Goal: Transaction & Acquisition: Purchase product/service

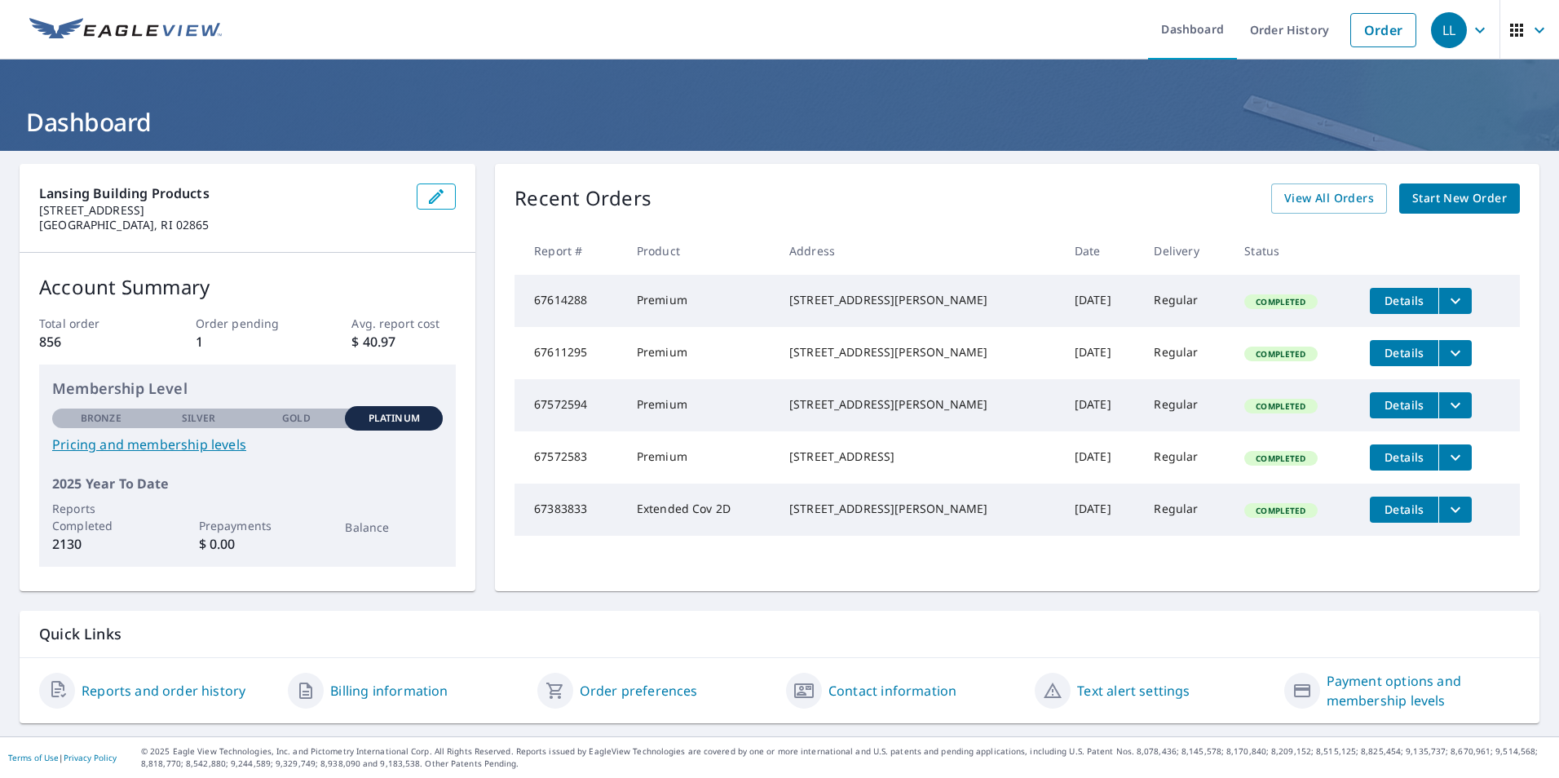
click at [1400, 202] on link "Start New Order" at bounding box center [1459, 198] width 121 height 30
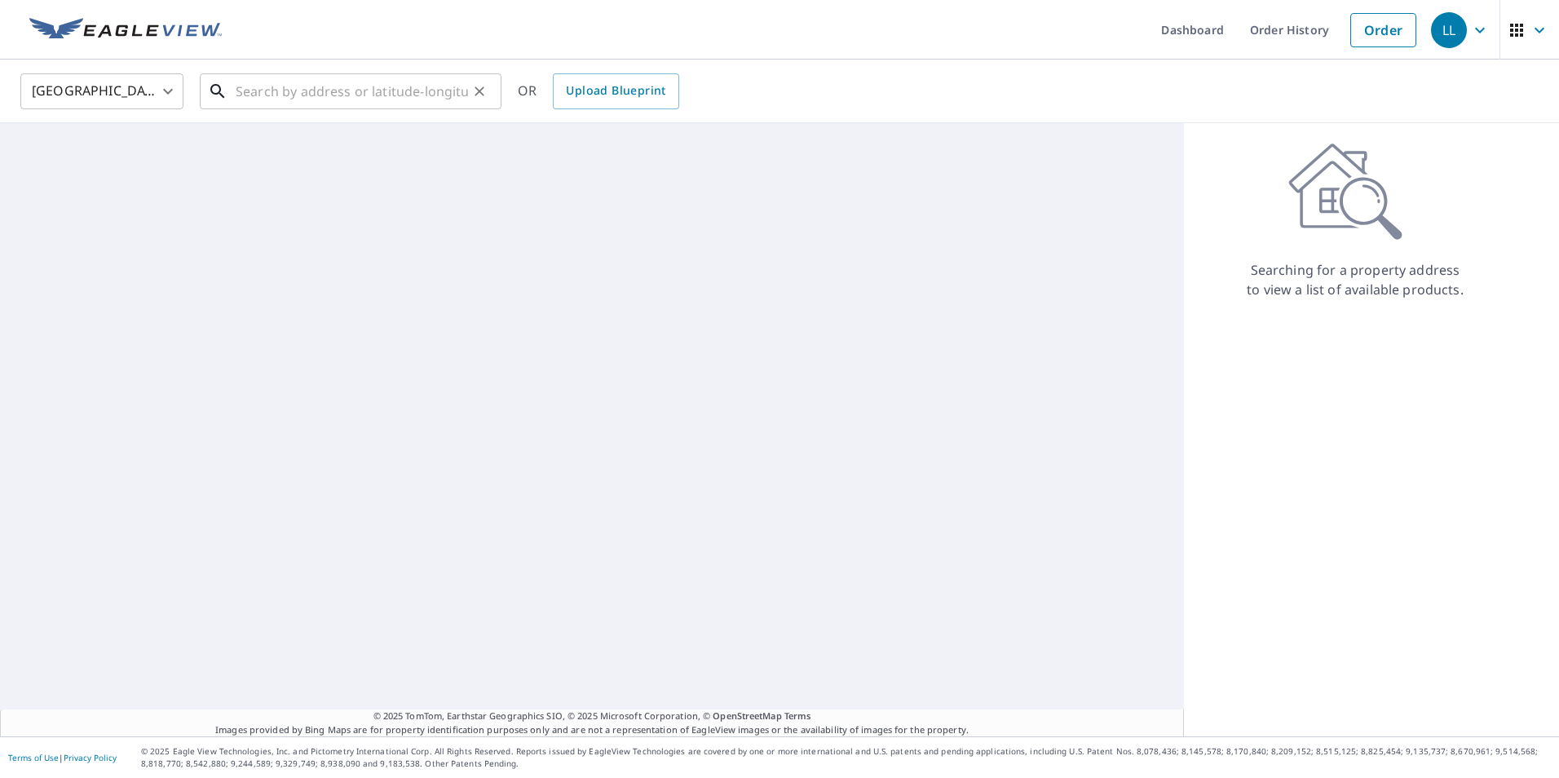
click at [276, 100] on input "text" at bounding box center [352, 92] width 232 height 46
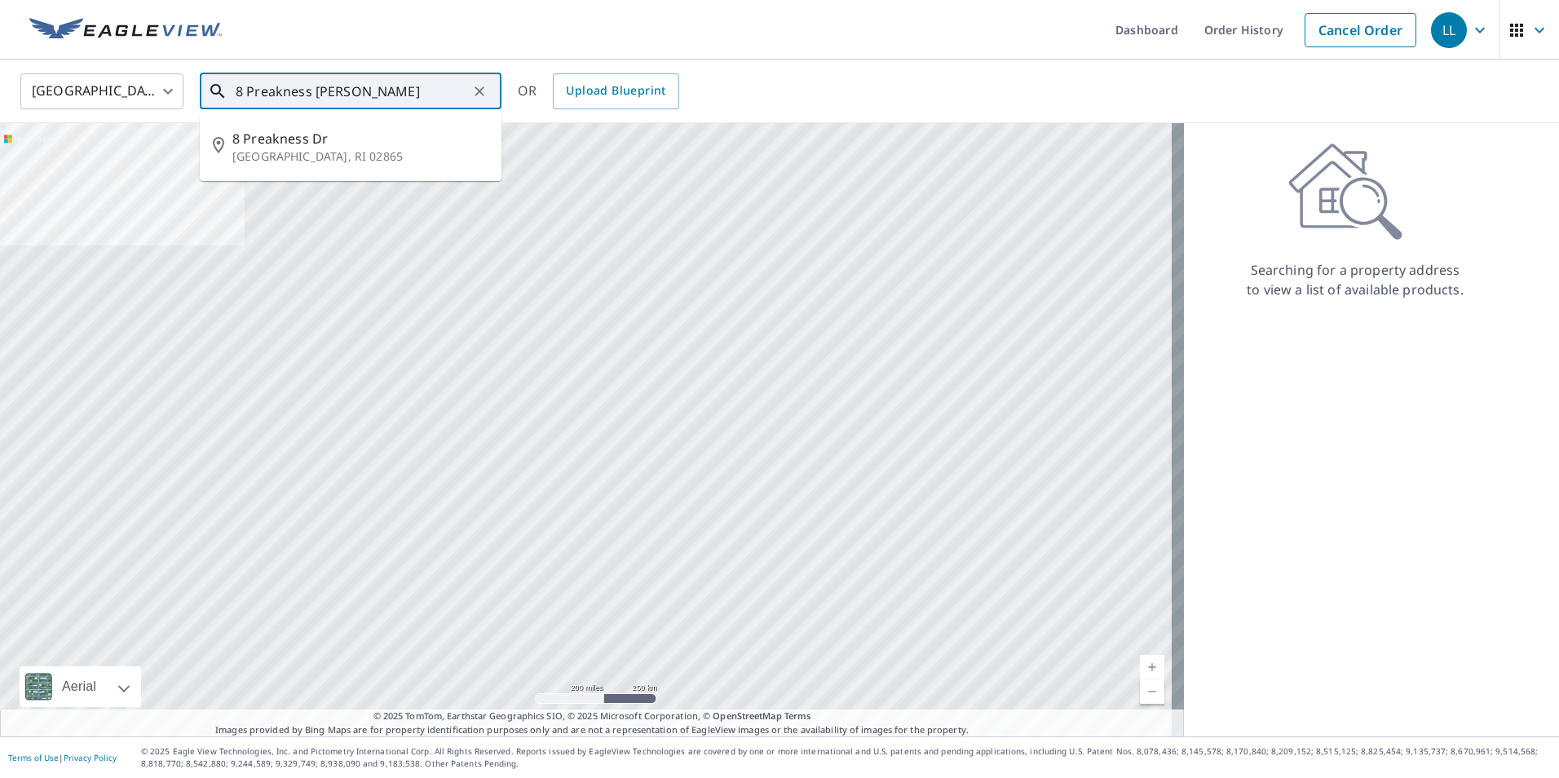
click at [303, 144] on span "8 Preakness Dr" at bounding box center [360, 139] width 256 height 20
type input "[STREET_ADDRESS][PERSON_NAME]"
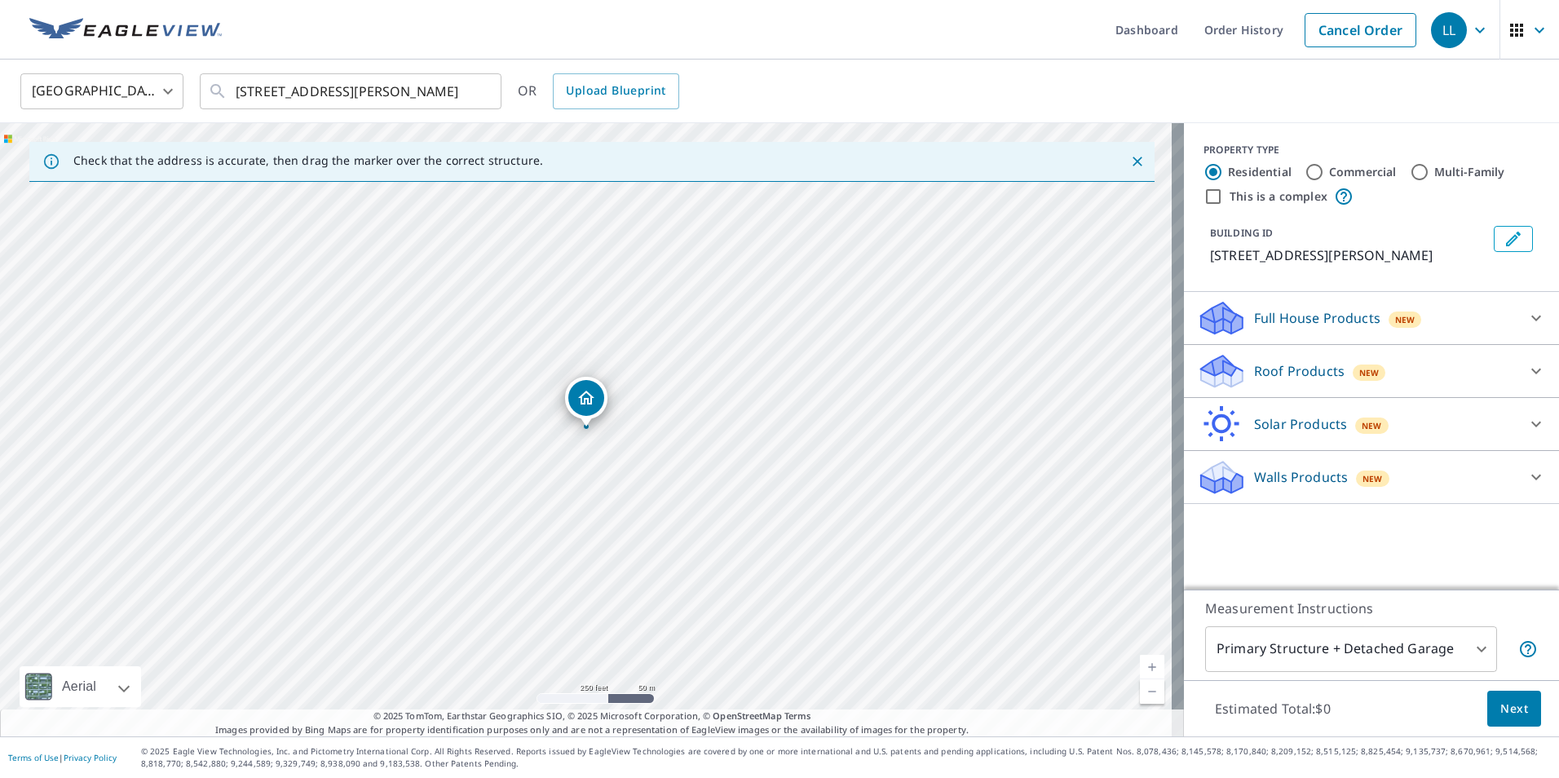
click at [1259, 369] on p "Roof Products" at bounding box center [1299, 371] width 91 height 20
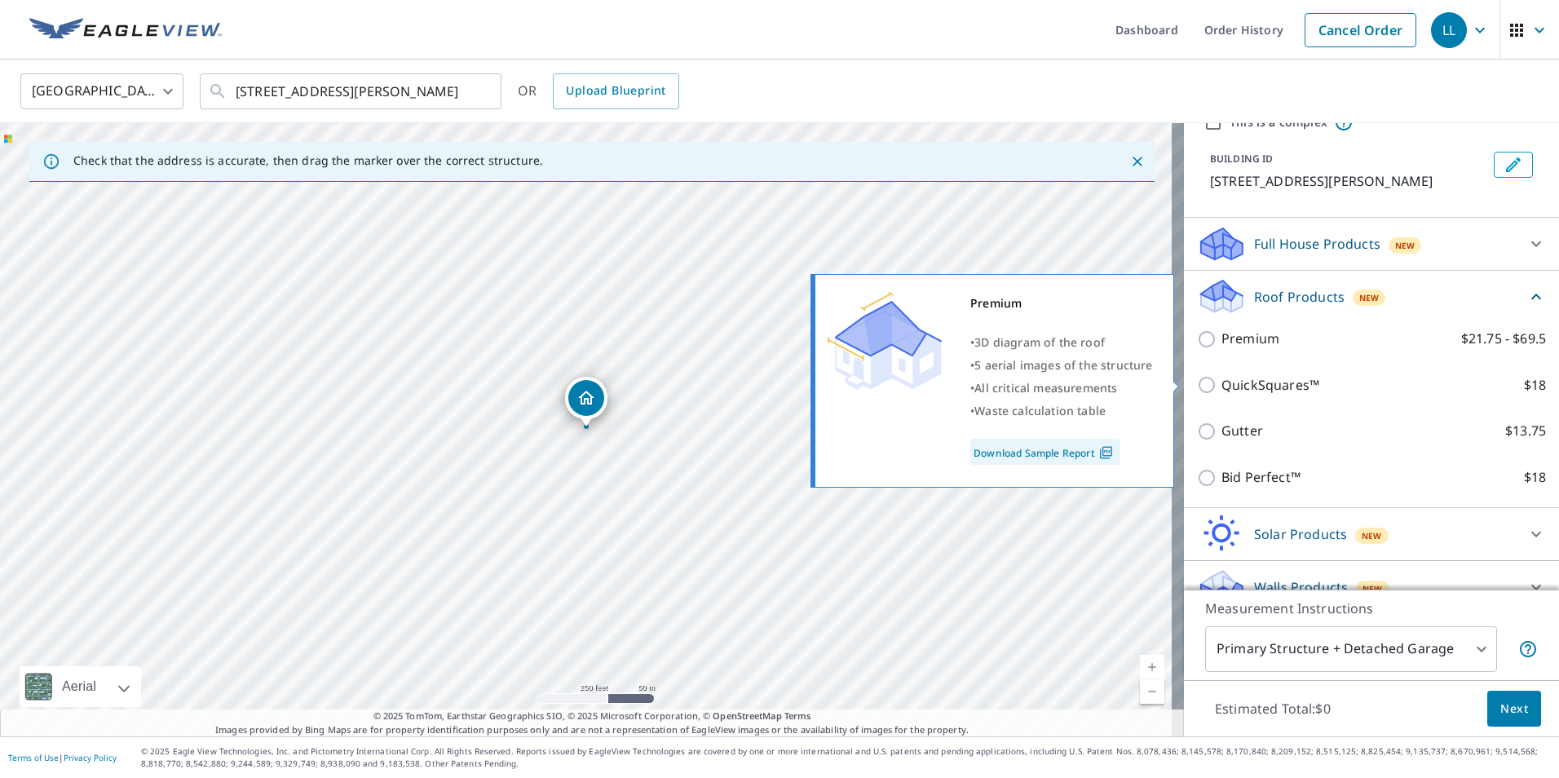
scroll to position [82, 0]
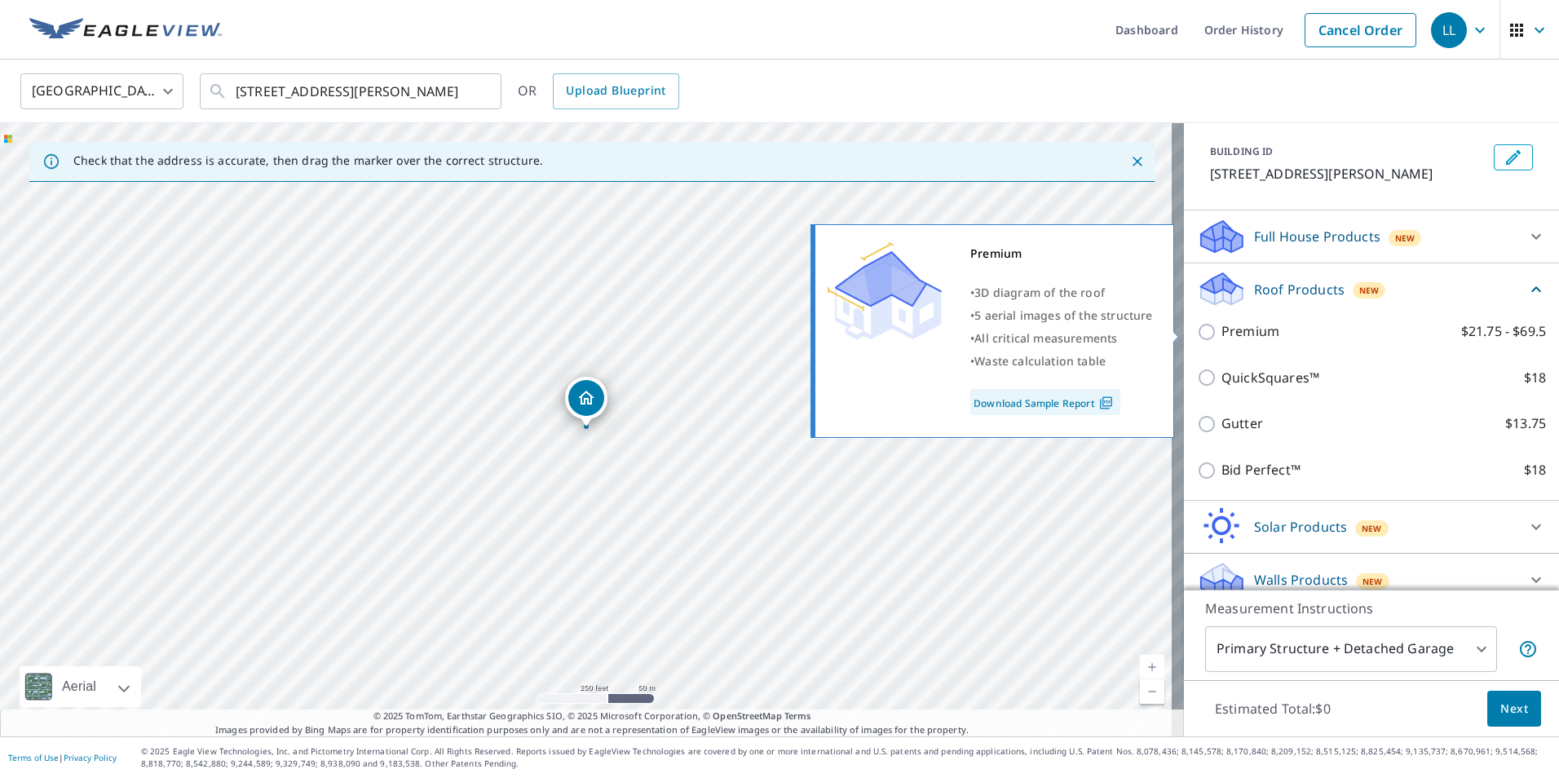
click at [1224, 334] on p "Premium" at bounding box center [1251, 331] width 58 height 20
click at [1222, 334] on input "Premium $21.75 - $69.5" at bounding box center [1209, 332] width 24 height 20
checkbox input "true"
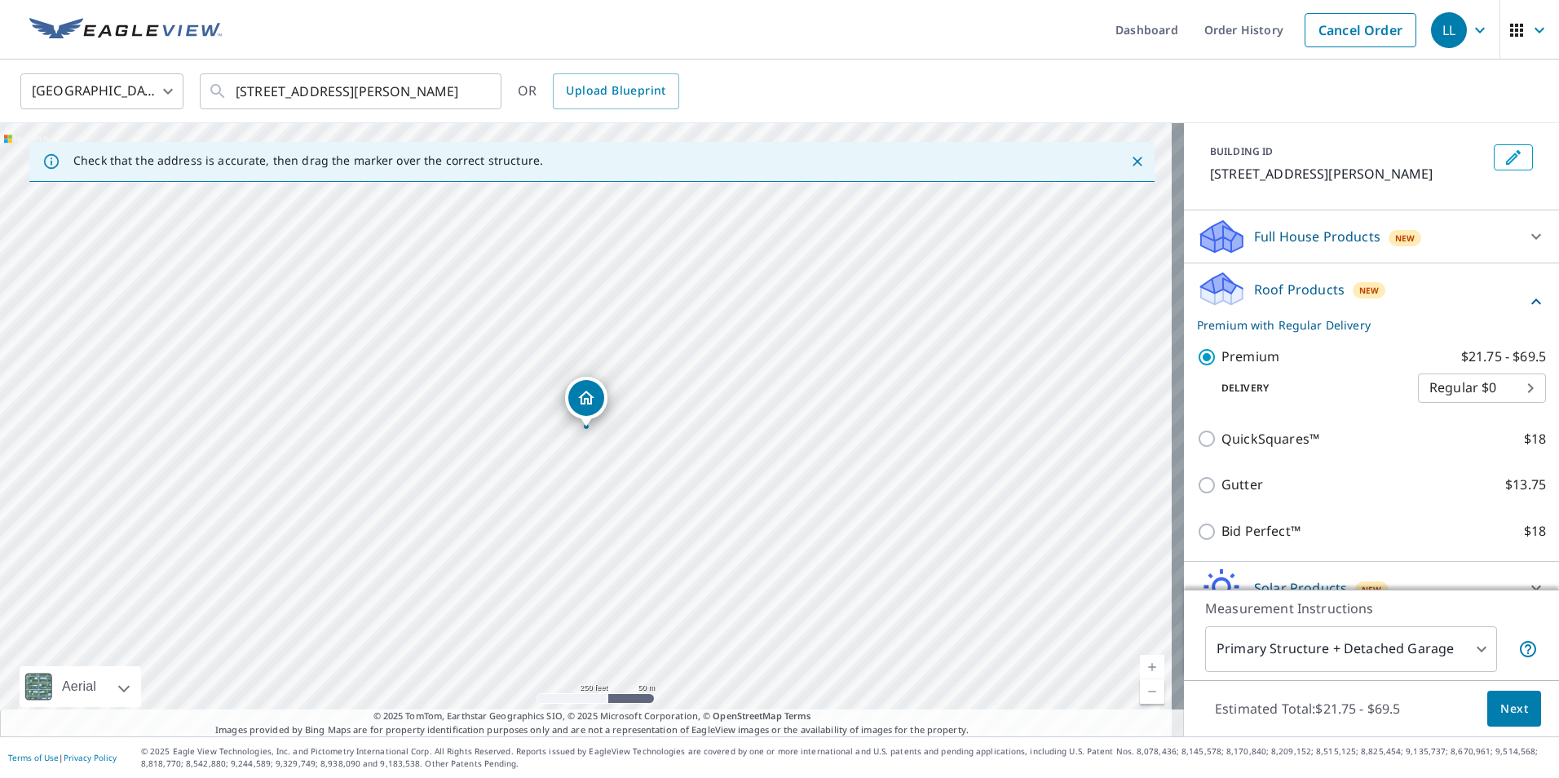
scroll to position [160, 0]
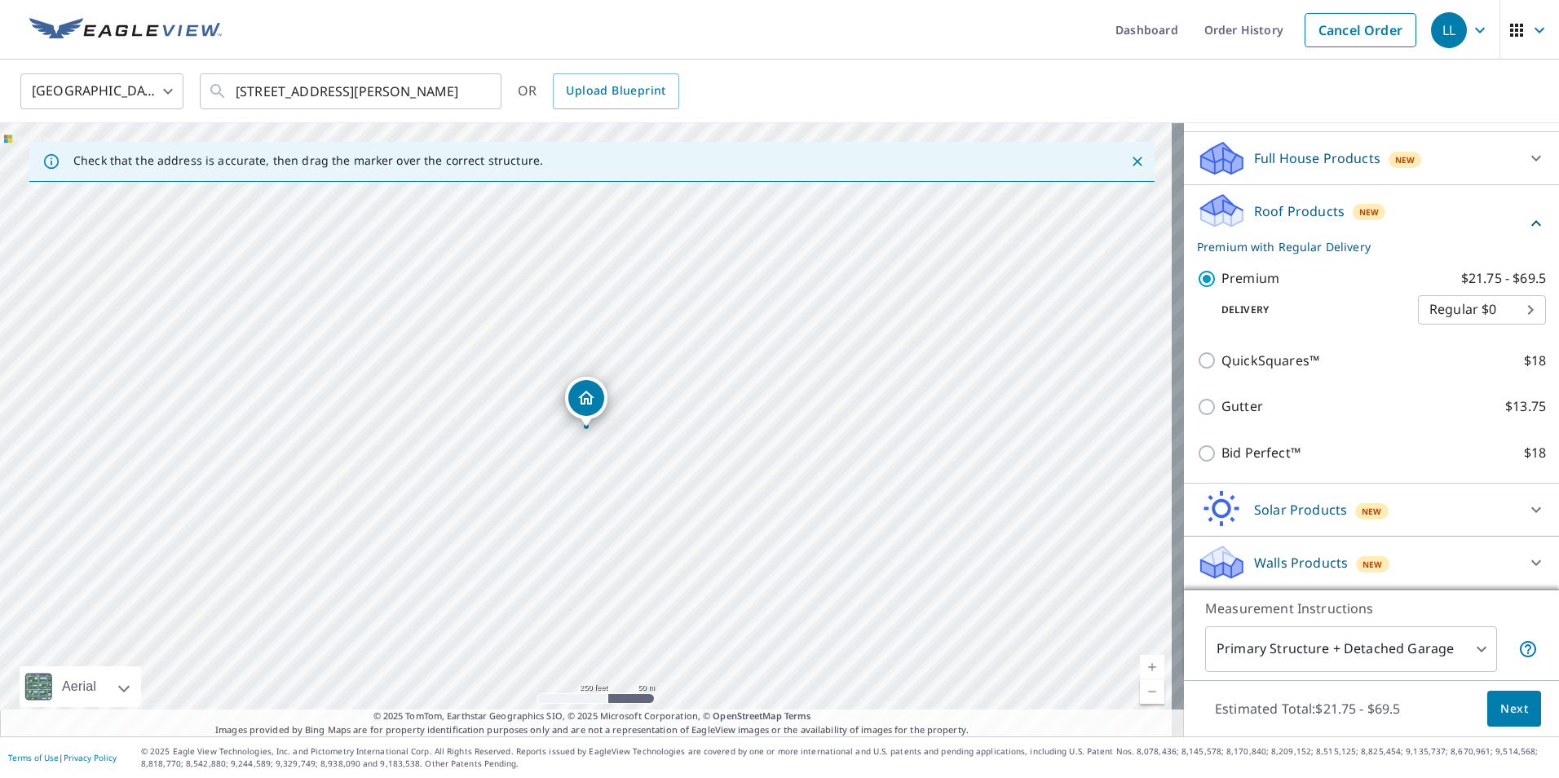
click at [1511, 699] on span "Next" at bounding box center [1515, 709] width 28 height 20
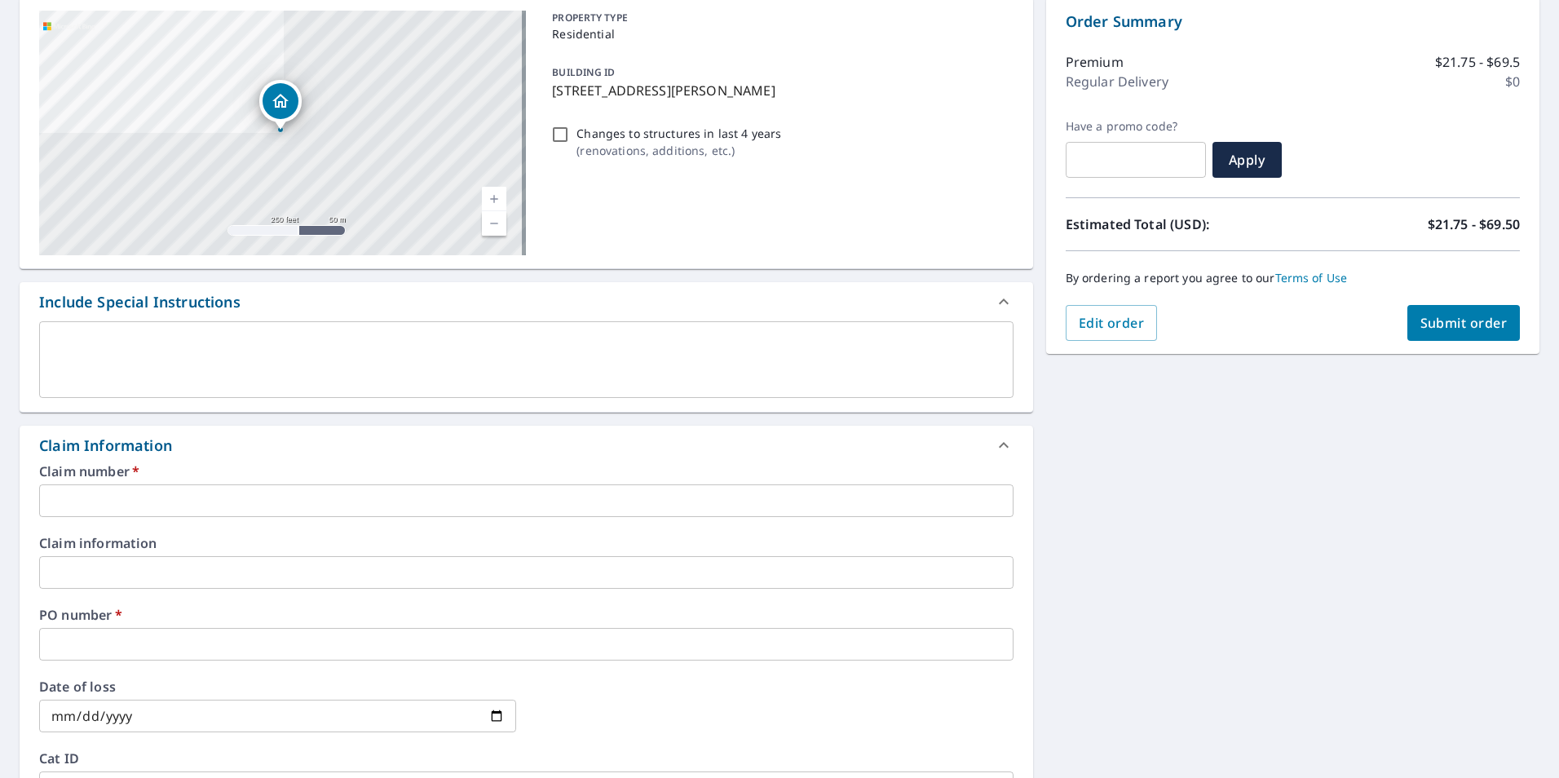
scroll to position [163, 0]
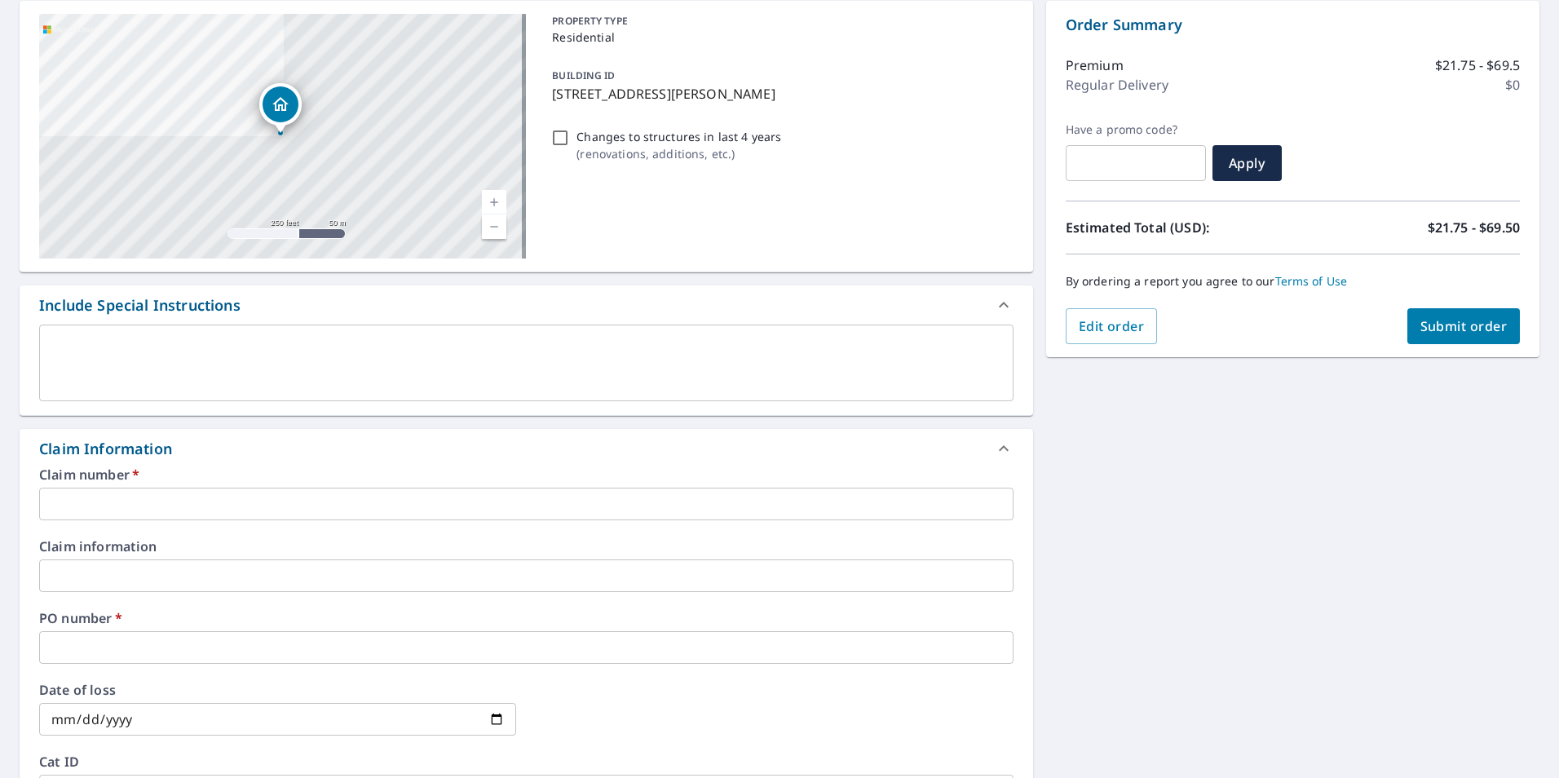
click at [122, 493] on input "text" at bounding box center [526, 504] width 975 height 33
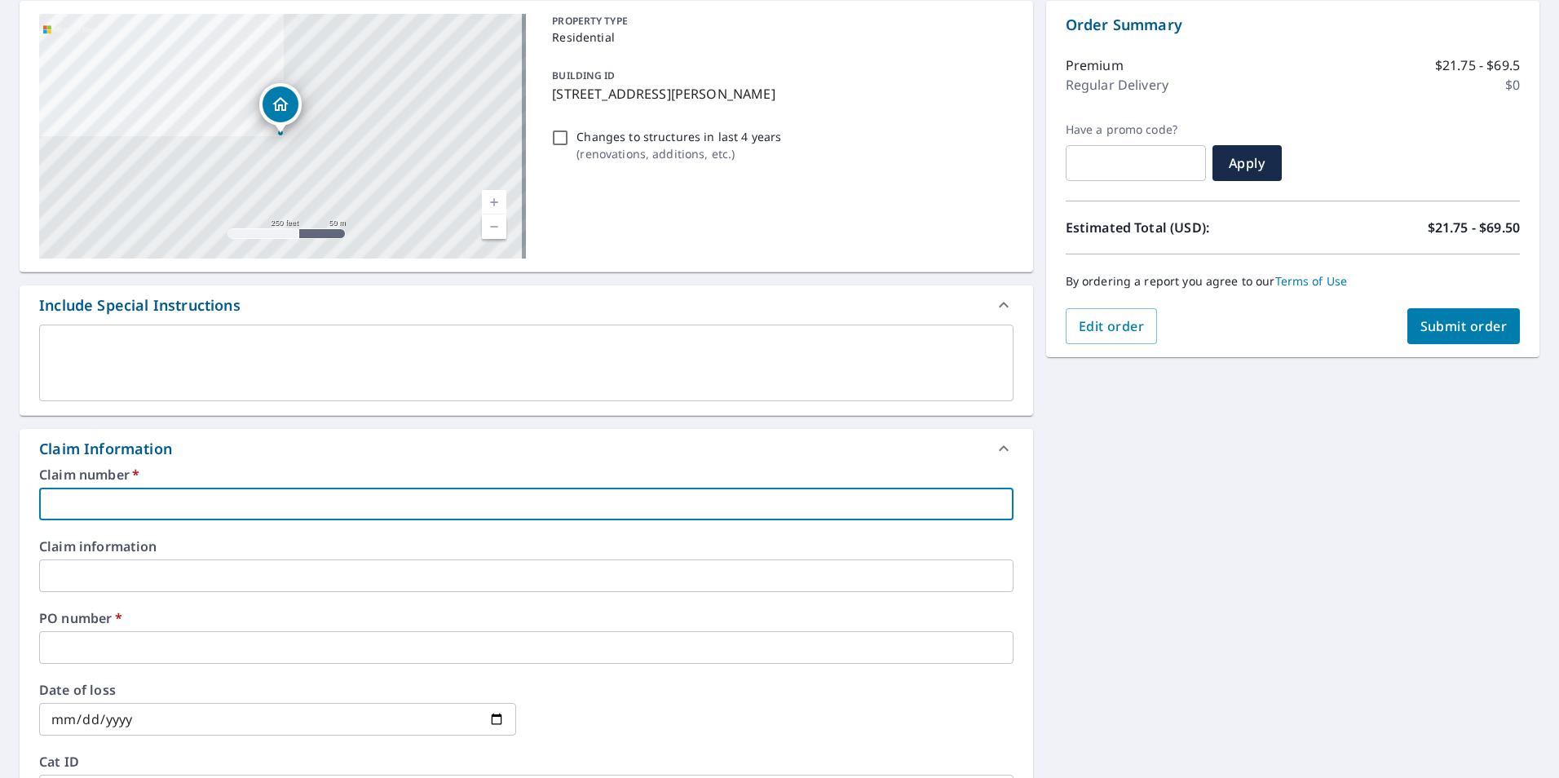
type input "1003144 B & R [PERSON_NAME] CONST INC"
click at [161, 655] on input "text" at bounding box center [526, 647] width 975 height 33
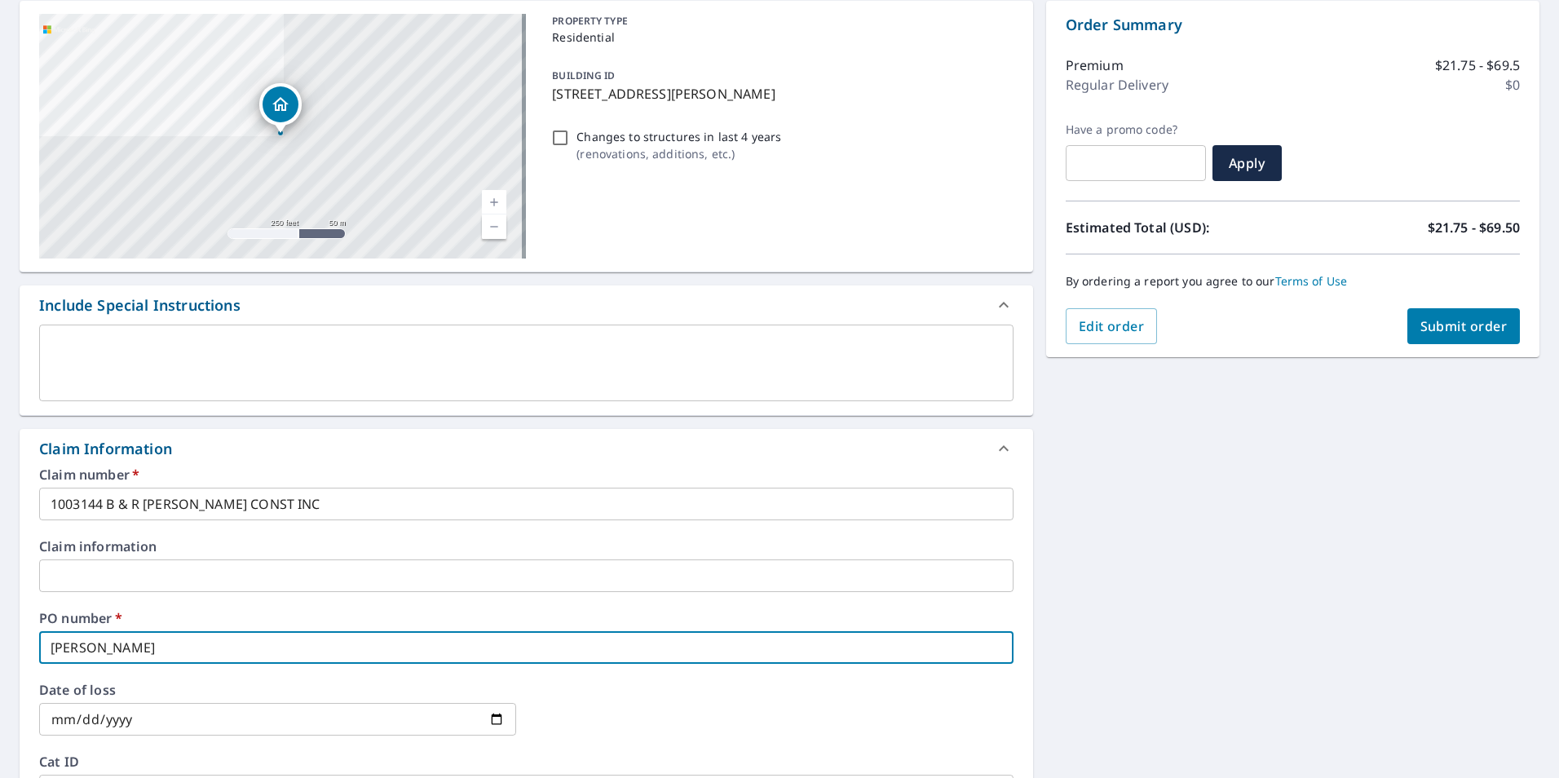
type input "[PERSON_NAME]"
click at [199, 592] on div "Claim number   * 1003144 B & R [PERSON_NAME] CONST INC ​ Claim information ​ PO…" at bounding box center [527, 644] width 1014 height 353
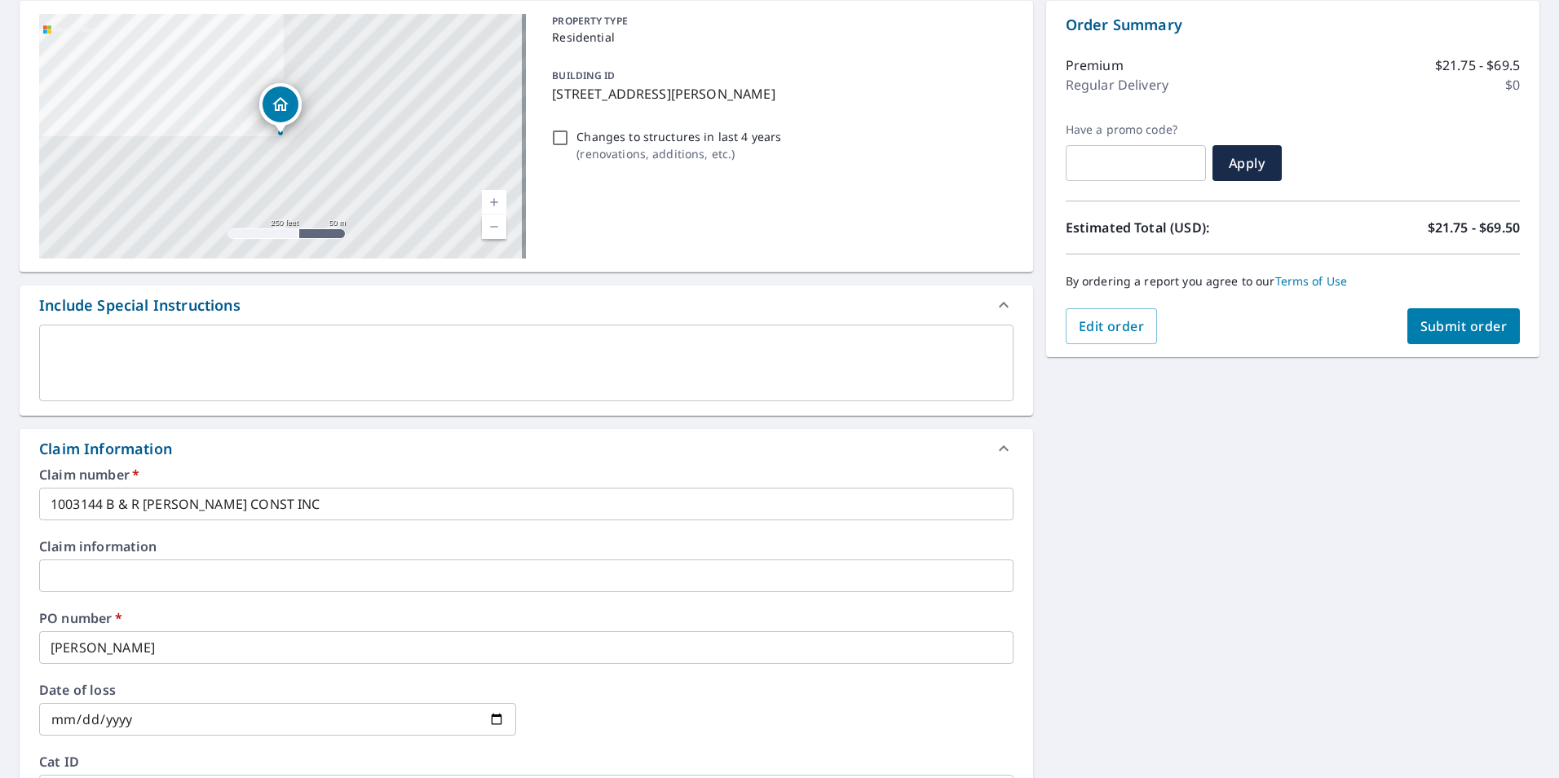
click at [1054, 610] on div "[STREET_ADDRESS][PERSON_NAME] Aerial Road A standard road map Aerial A detailed…" at bounding box center [779, 586] width 1559 height 1196
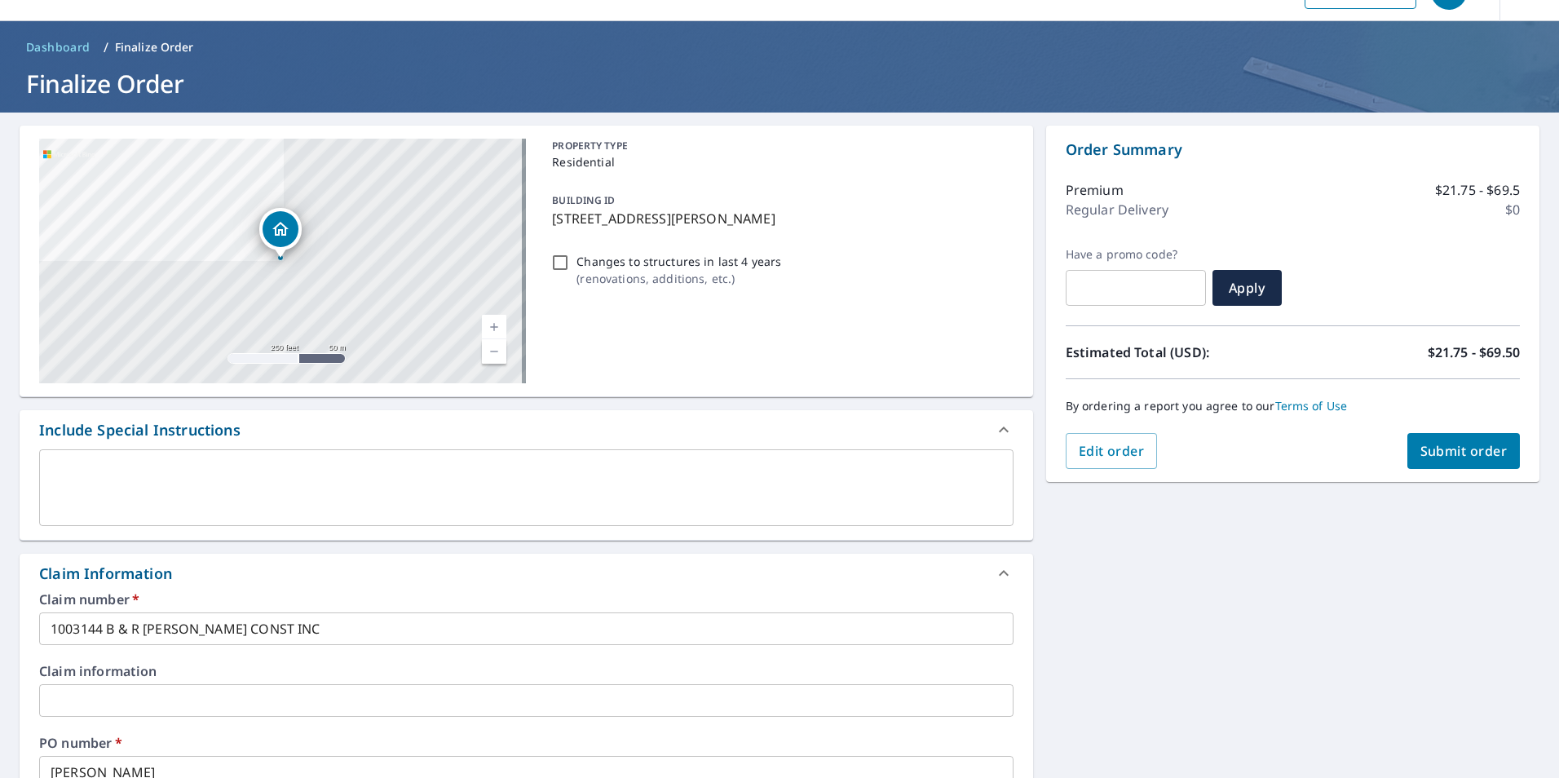
scroll to position [0, 0]
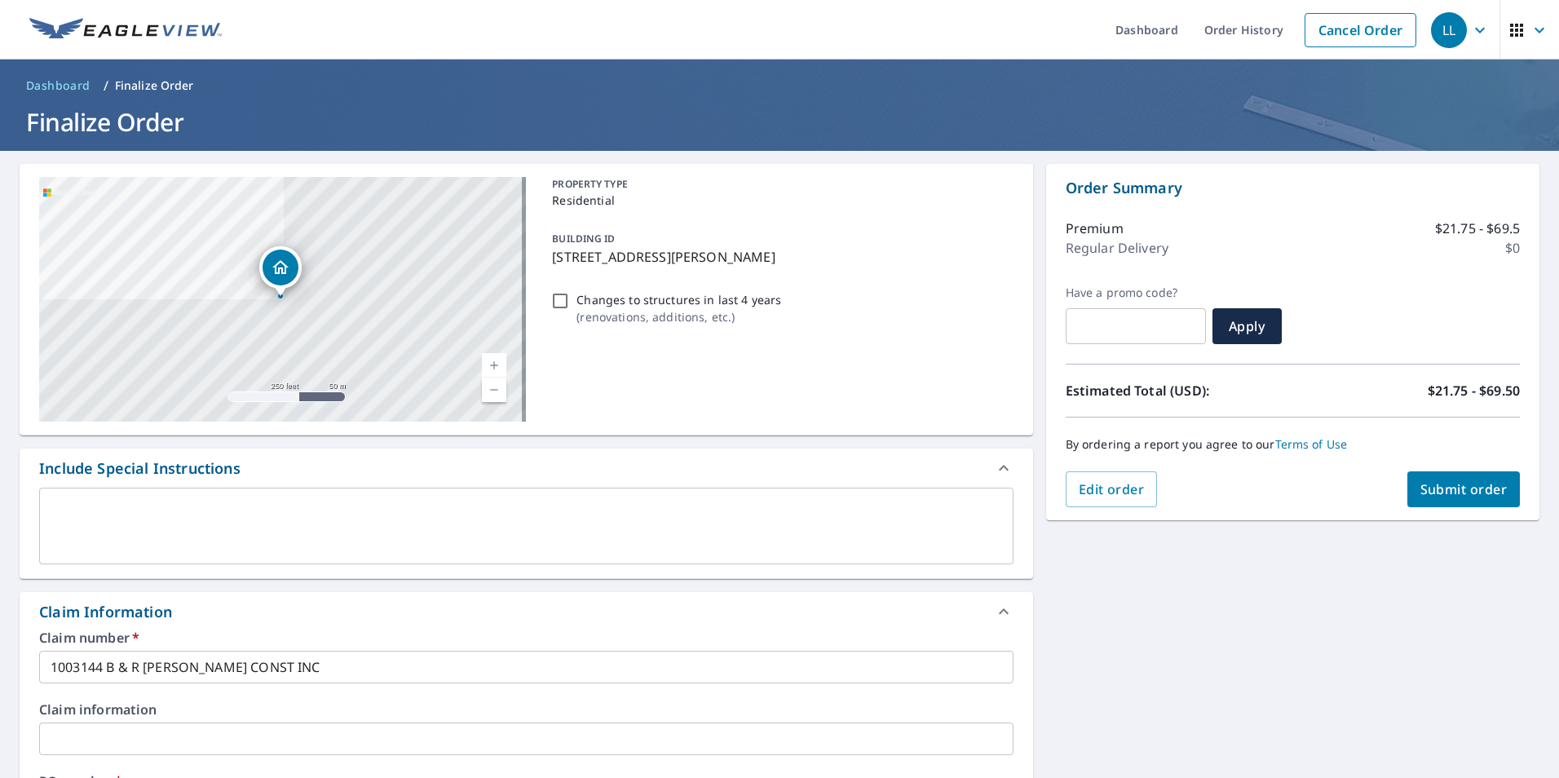
click at [1436, 493] on span "Submit order" at bounding box center [1464, 489] width 87 height 18
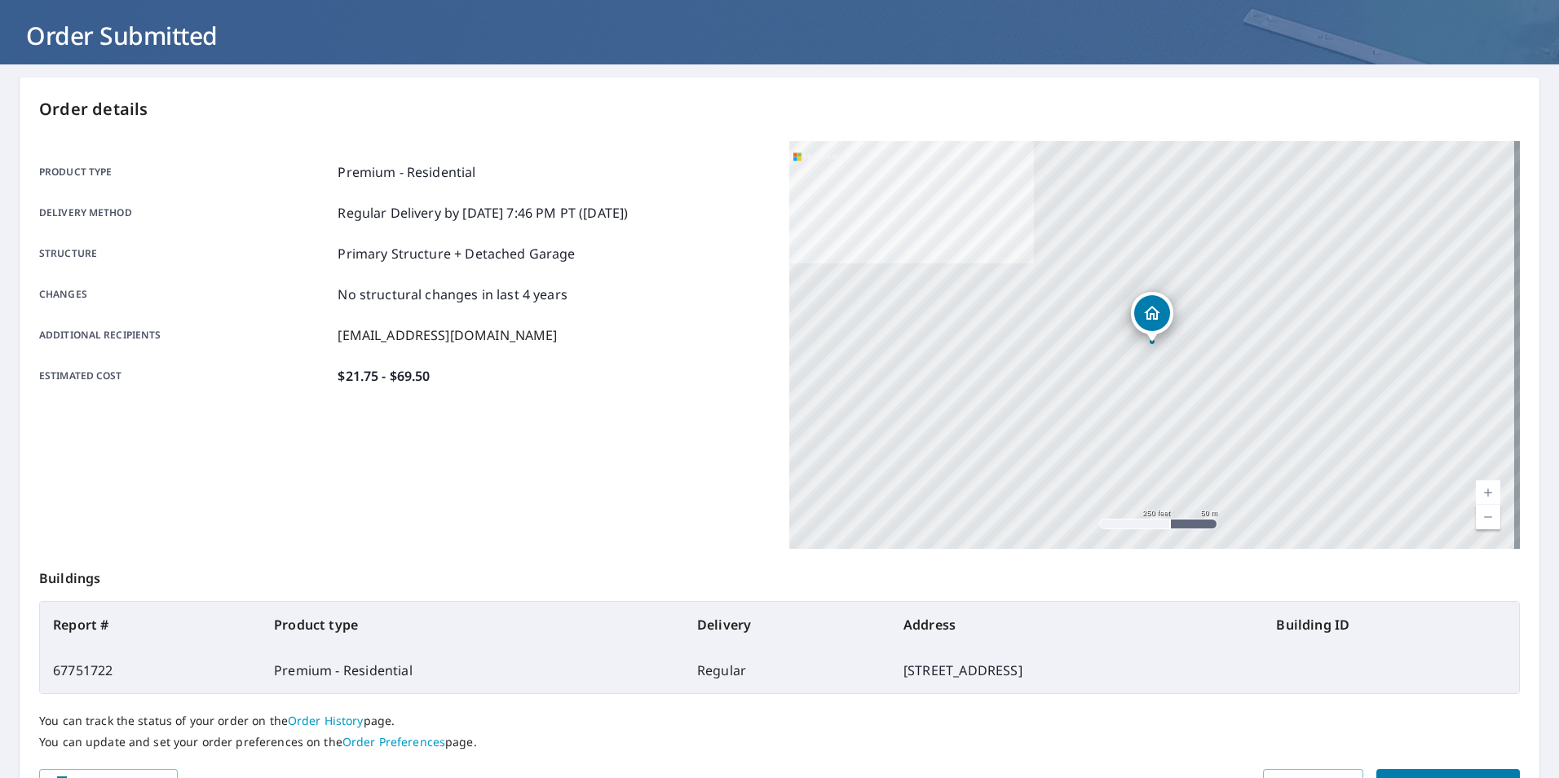
scroll to position [182, 0]
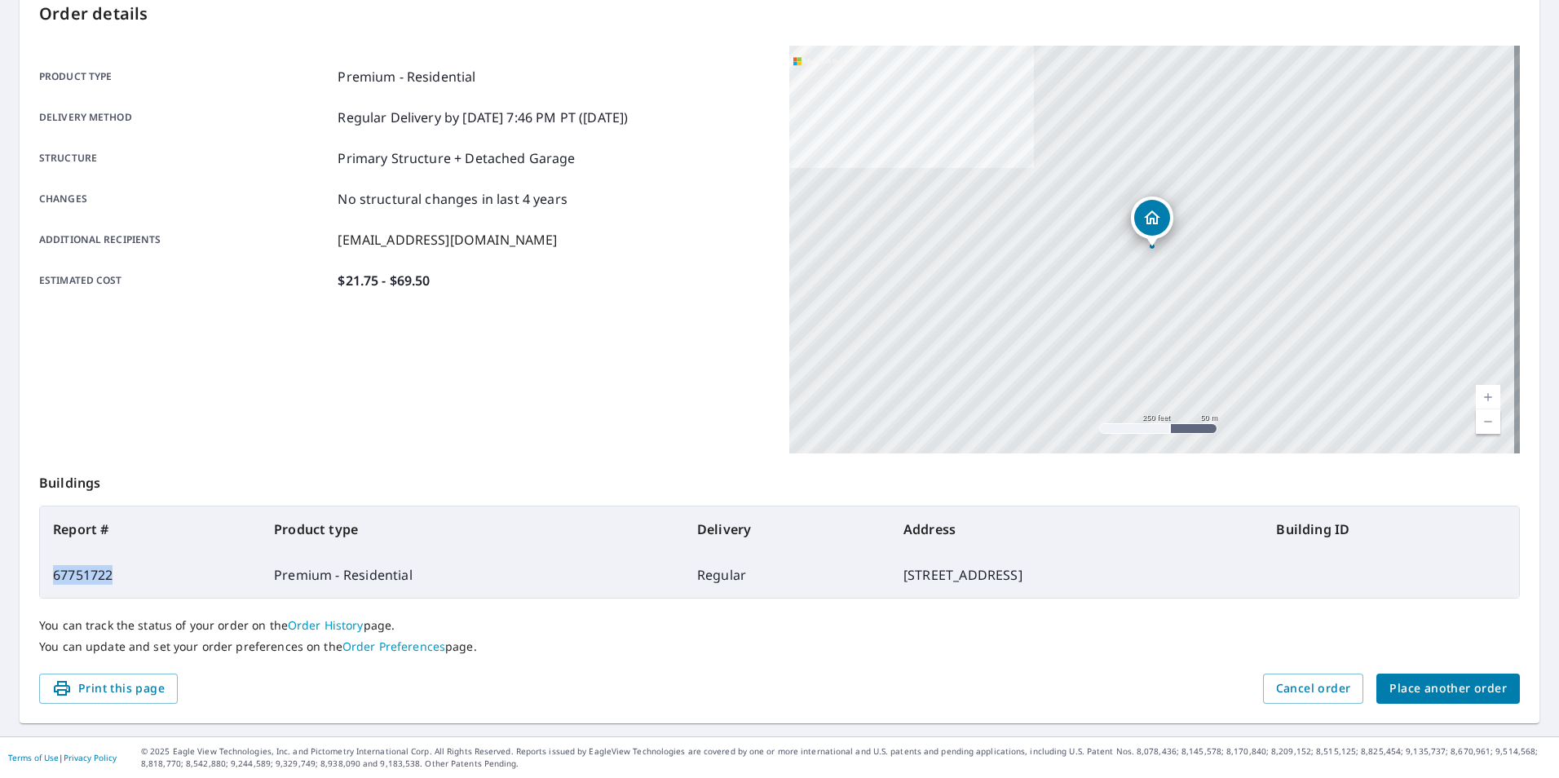
drag, startPoint x: 123, startPoint y: 581, endPoint x: 54, endPoint y: 579, distance: 69.4
click at [54, 579] on td "67751722" at bounding box center [150, 575] width 221 height 46
copy td "67751722"
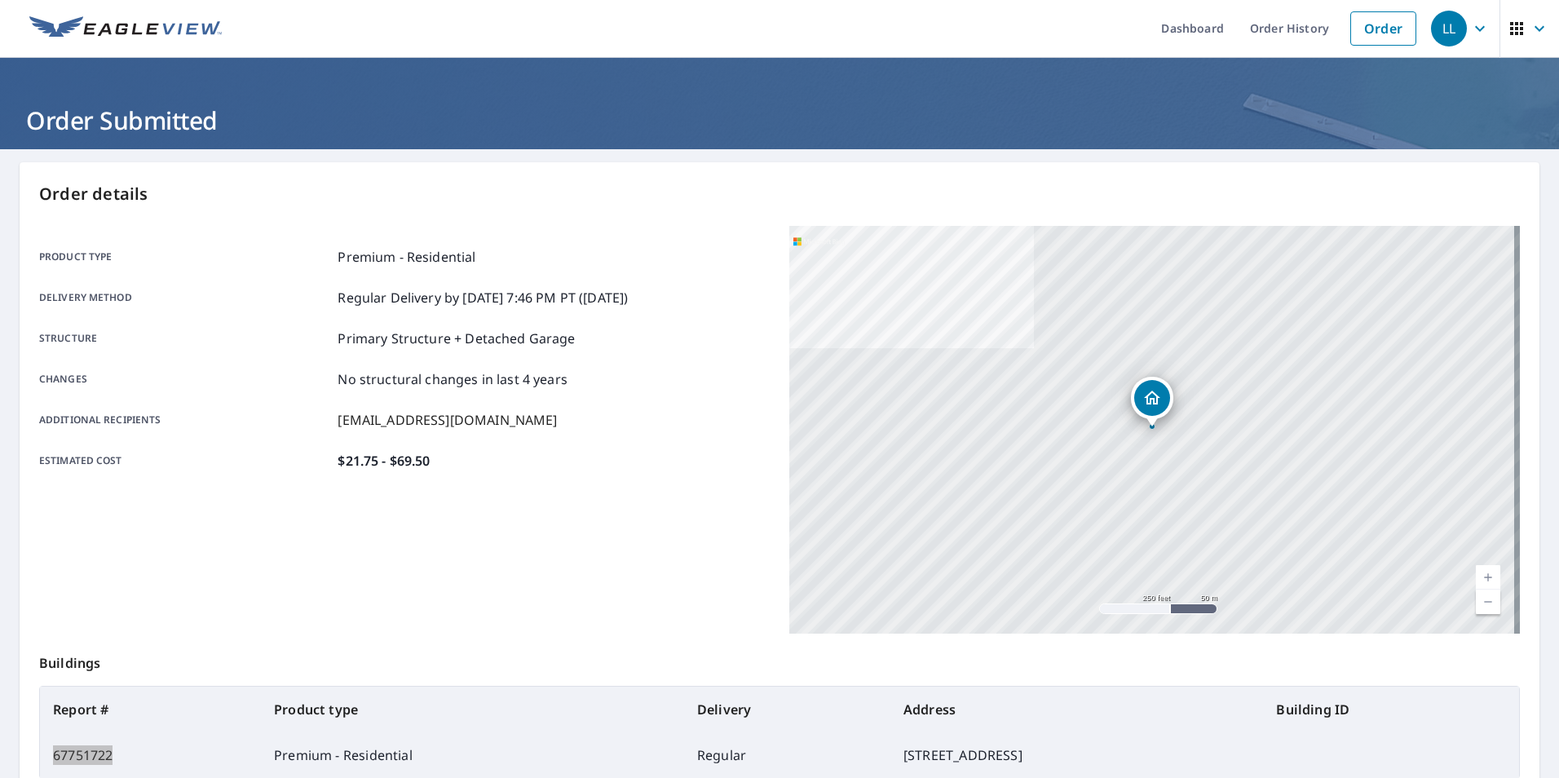
scroll to position [0, 0]
